Goal: Navigation & Orientation: Find specific page/section

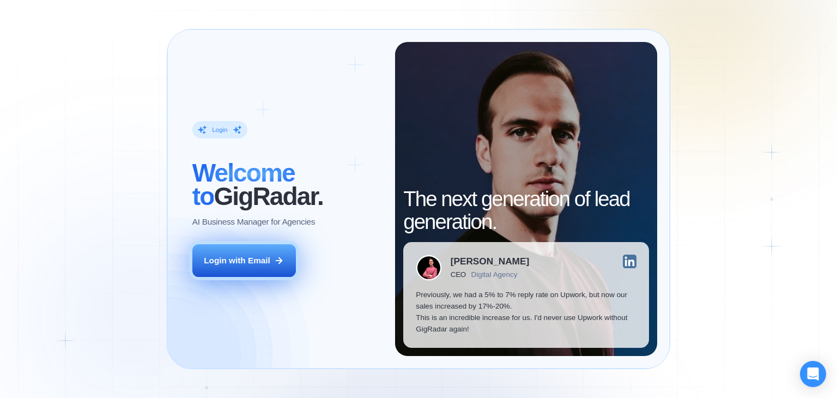
click at [265, 259] on div "Login with Email" at bounding box center [237, 260] width 66 height 11
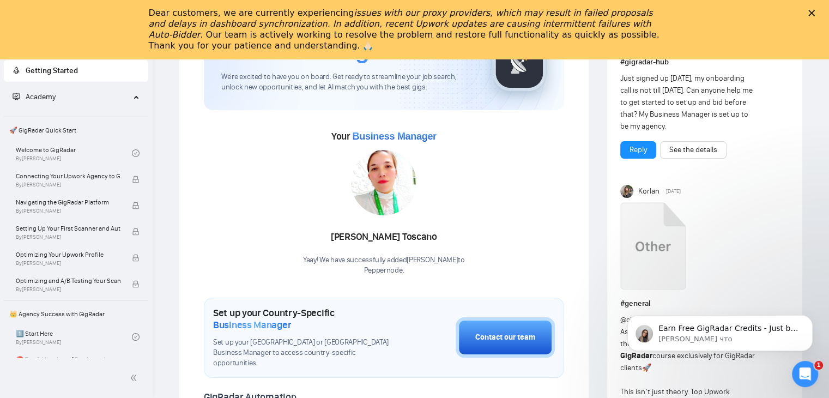
scroll to position [55, 0]
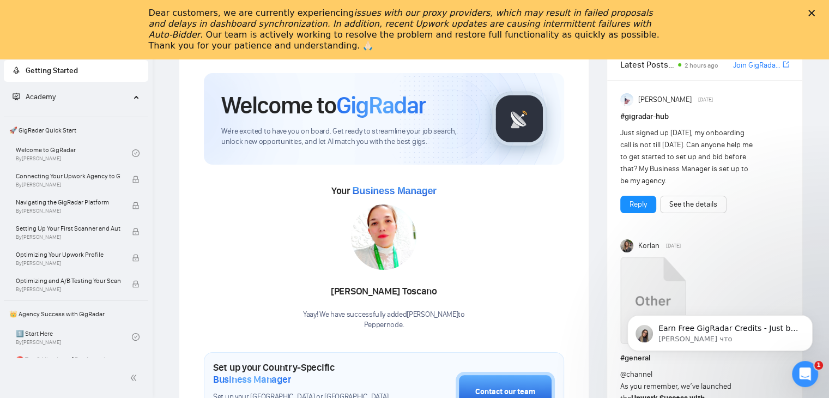
click at [819, 11] on div "Закрыть" at bounding box center [813, 13] width 11 height 7
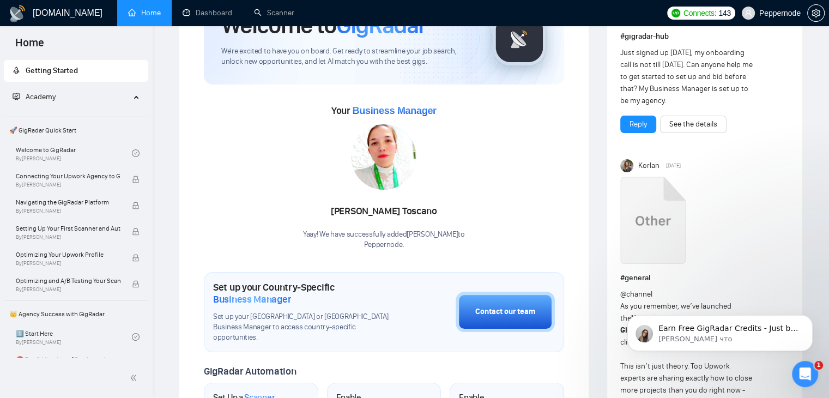
scroll to position [0, 0]
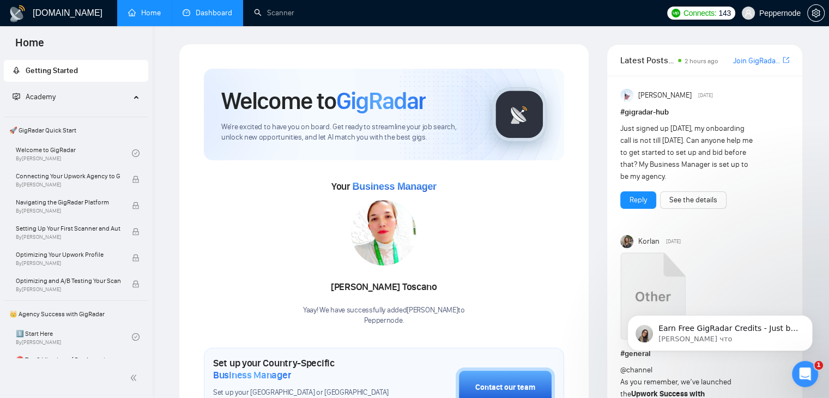
click at [203, 15] on link "Dashboard" at bounding box center [208, 12] width 50 height 9
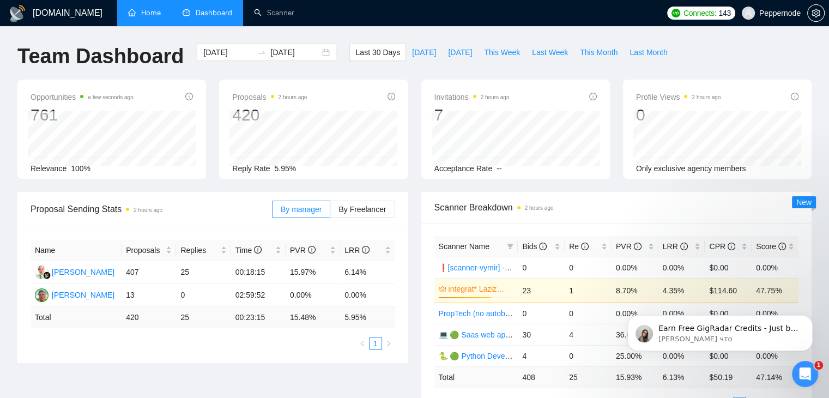
click at [158, 13] on link "Home" at bounding box center [144, 12] width 33 height 9
